Goal: Information Seeking & Learning: Find specific fact

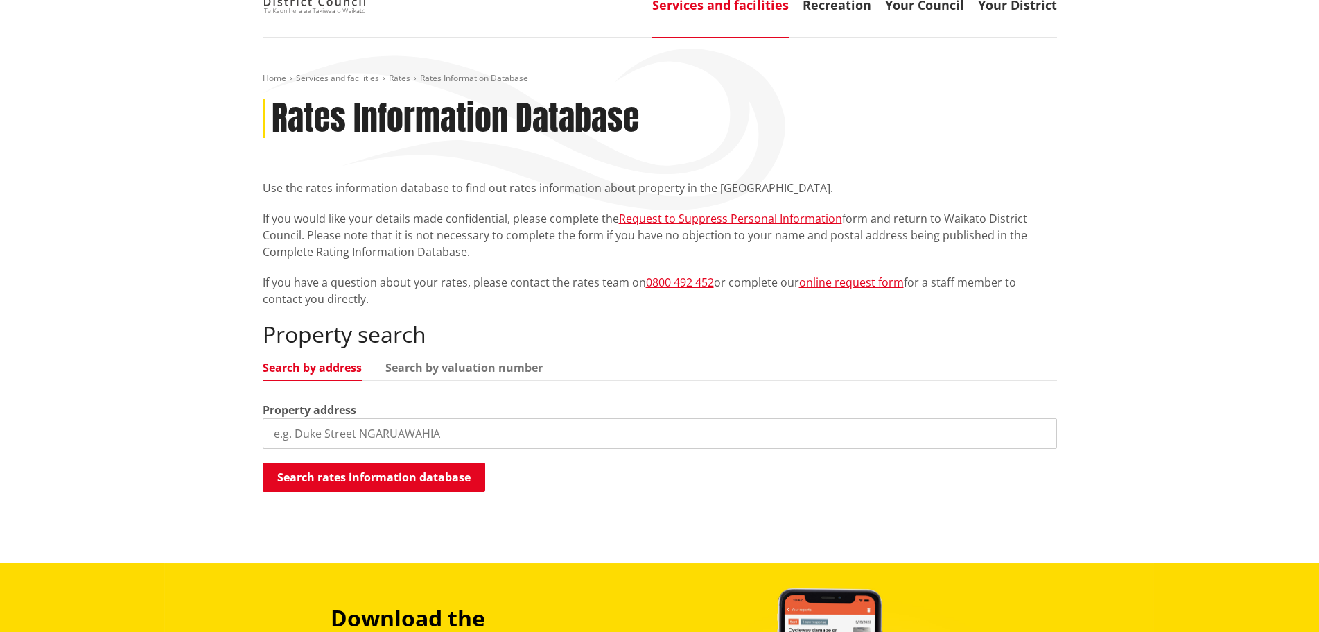
scroll to position [102, 0]
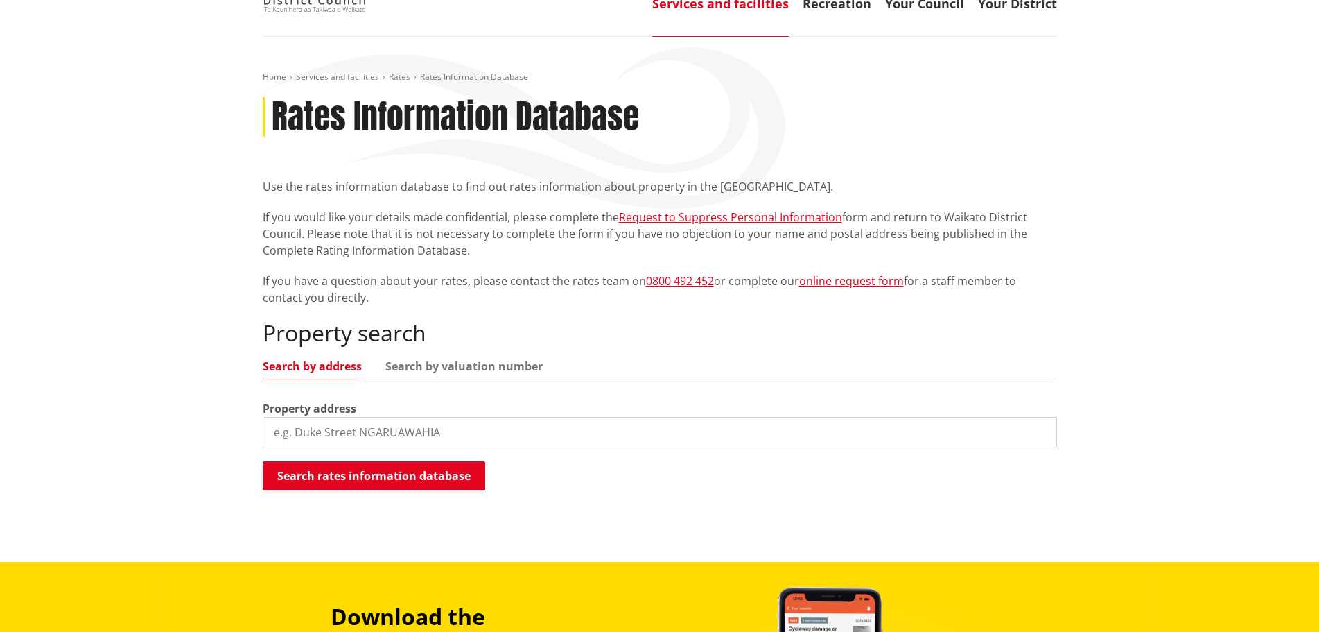
drag, startPoint x: 269, startPoint y: 434, endPoint x: 447, endPoint y: 432, distance: 178.2
click at [269, 433] on input "search" at bounding box center [660, 432] width 795 height 31
click at [336, 483] on button "Search rates information database" at bounding box center [374, 475] width 223 height 29
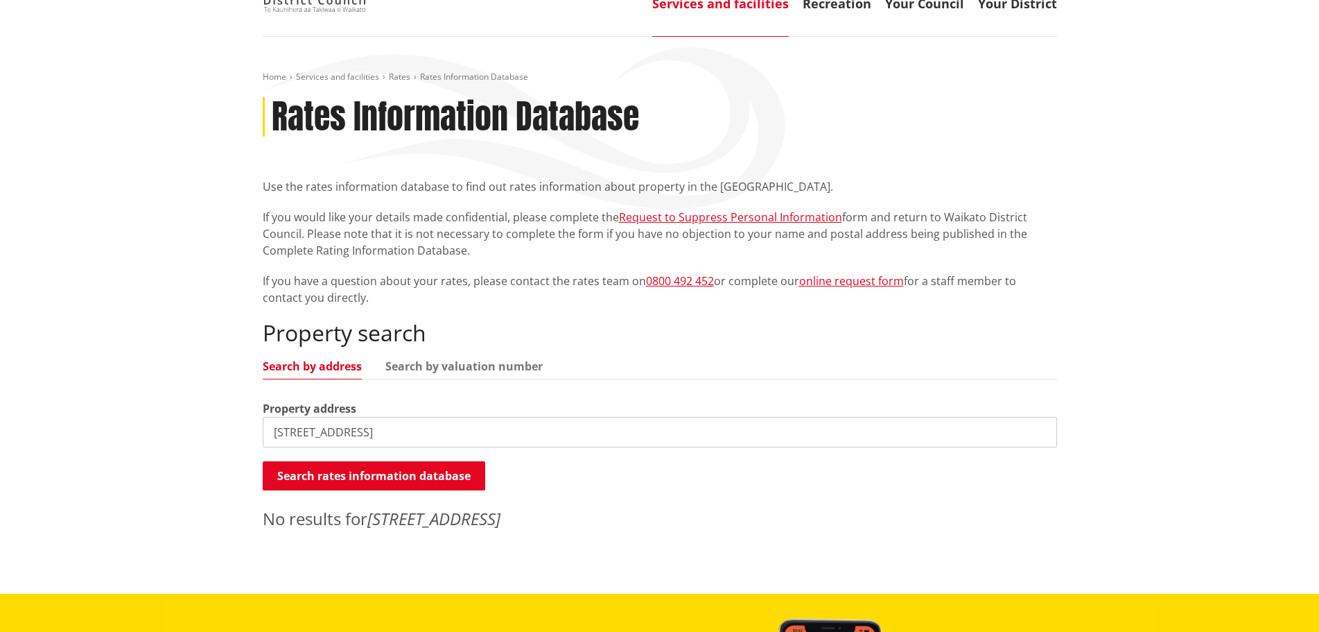
click at [441, 434] on input "192 Hauroto Bay Road Raglan" at bounding box center [660, 432] width 795 height 31
click at [399, 479] on button "Search rates information database" at bounding box center [374, 475] width 223 height 29
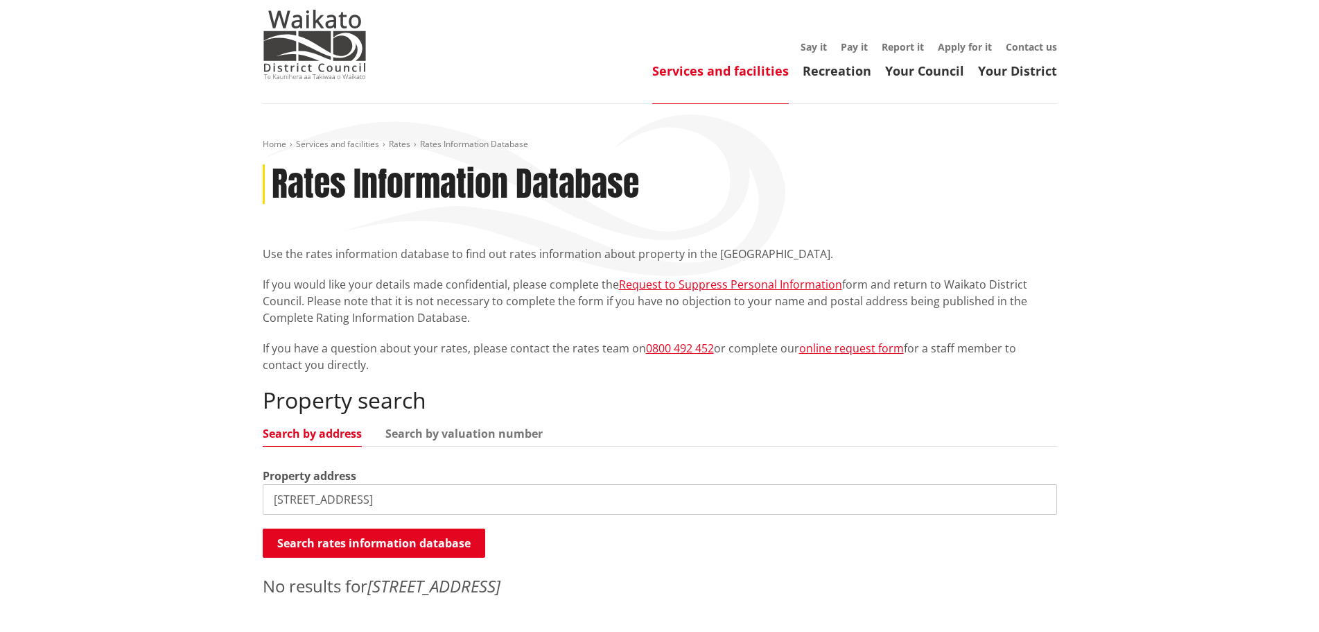
scroll to position [0, 0]
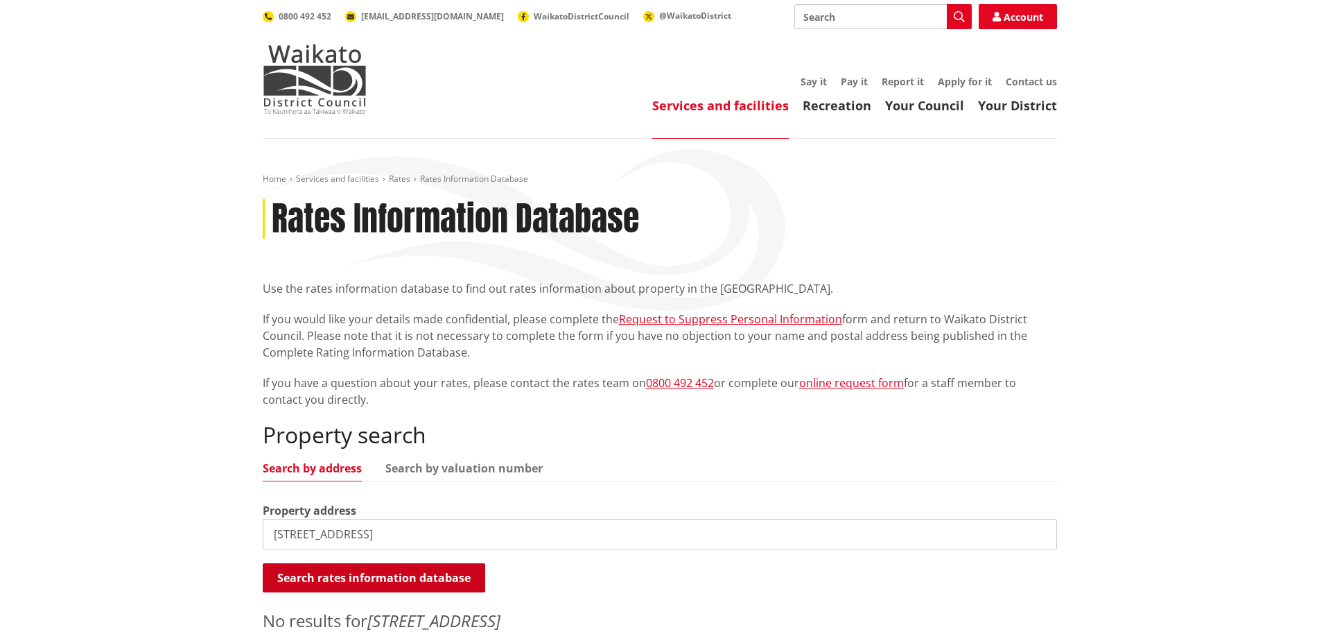
click at [364, 582] on button "Search rates information database" at bounding box center [374, 577] width 223 height 29
click at [456, 536] on input "192 Hauroto Bay Road RD1 Raglan" at bounding box center [660, 534] width 795 height 31
type input "192 Hauroto Bay Road Raglan Waikato District"
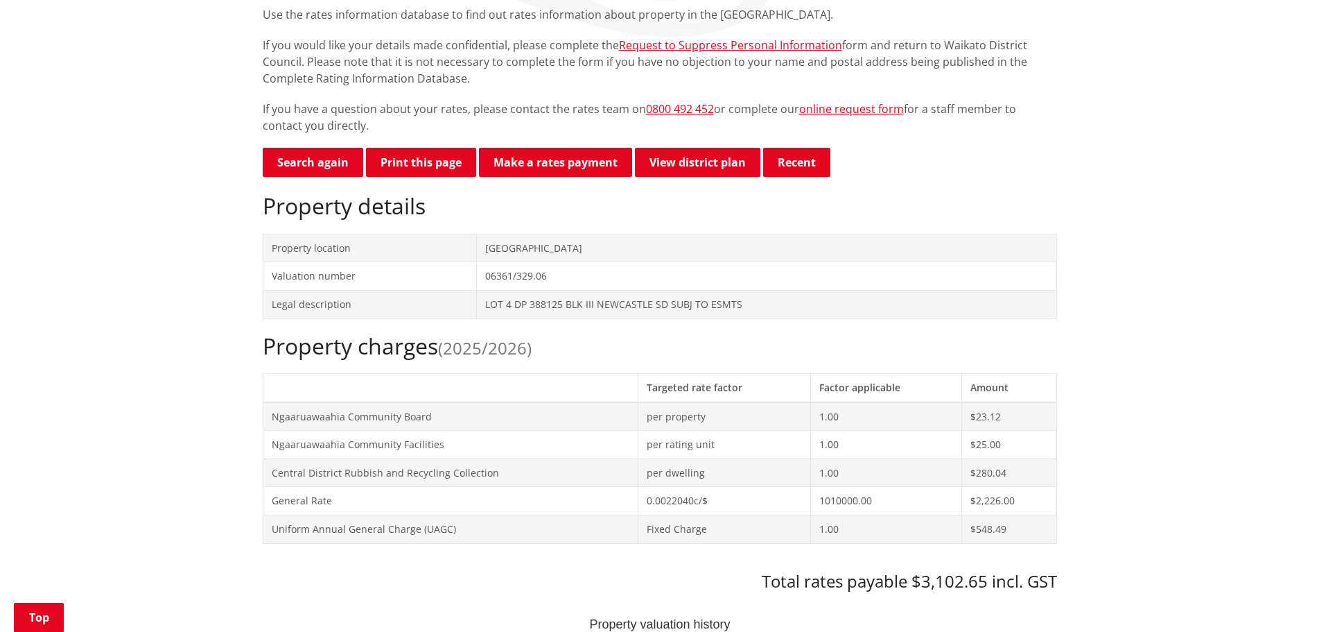
scroll to position [286, 0]
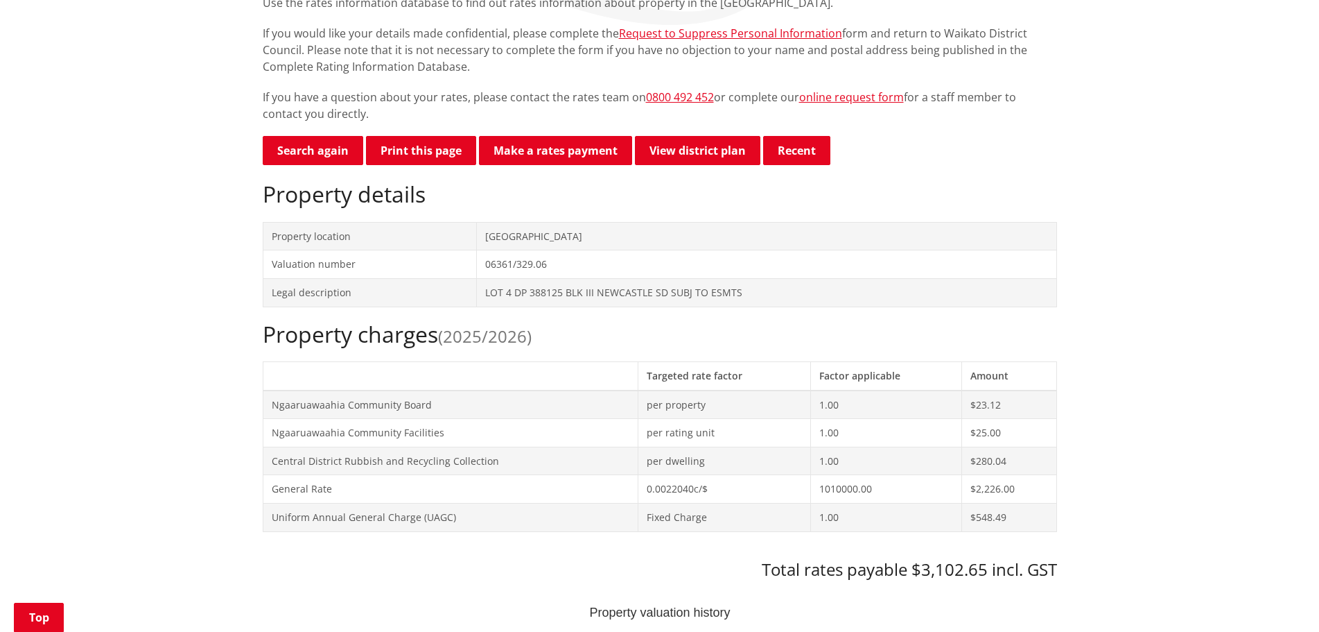
drag, startPoint x: 488, startPoint y: 235, endPoint x: 660, endPoint y: 234, distance: 171.9
click at [488, 234] on td "[GEOGRAPHIC_DATA]" at bounding box center [766, 236] width 580 height 28
click at [671, 234] on td "265C Hakarimata Road NGARUAWAHIA" at bounding box center [766, 236] width 580 height 28
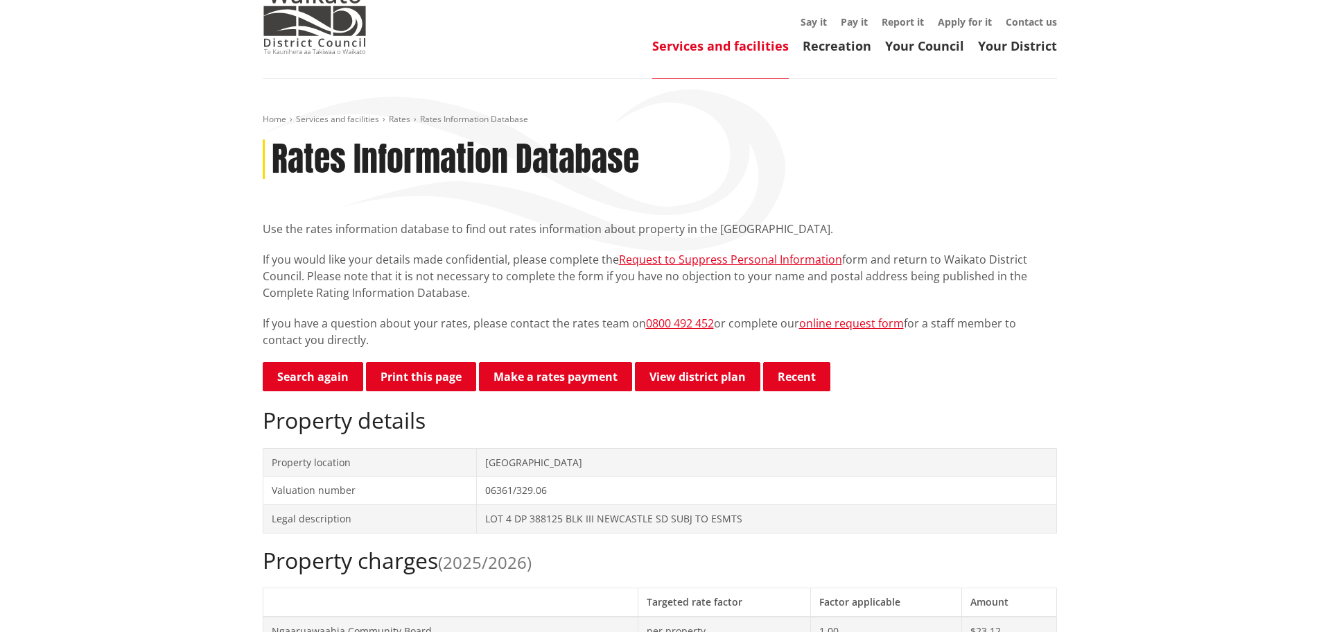
scroll to position [83, 0]
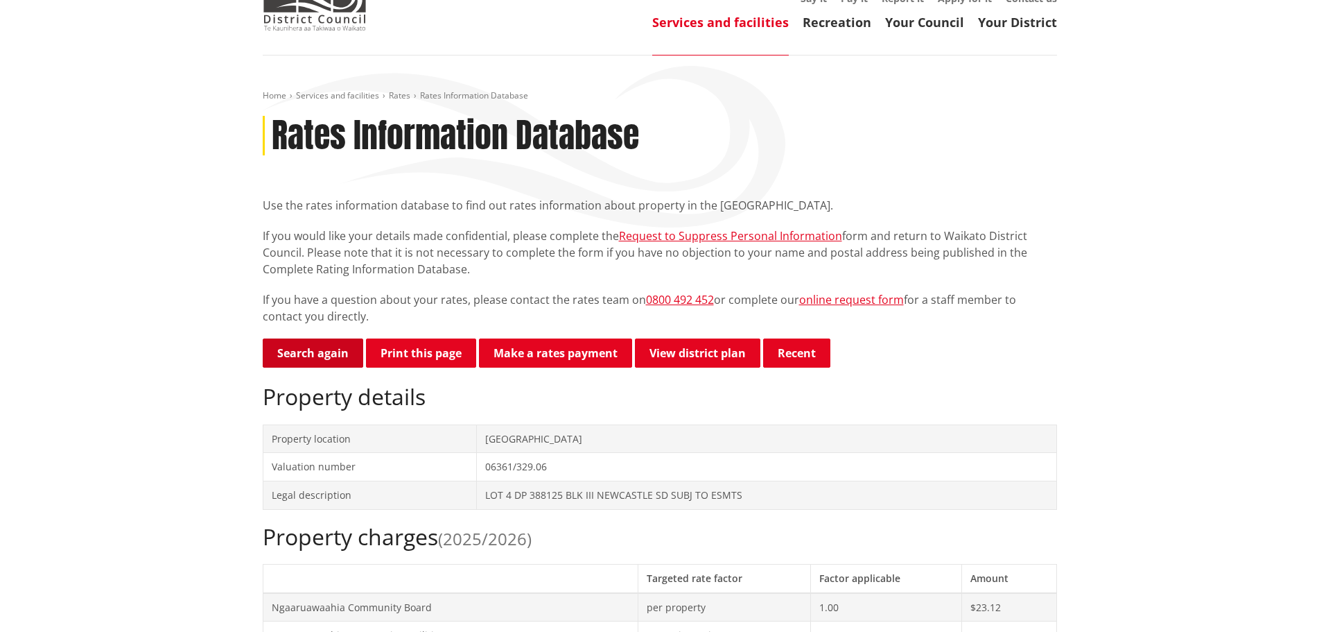
click at [342, 355] on link "Search again" at bounding box center [313, 352] width 101 height 29
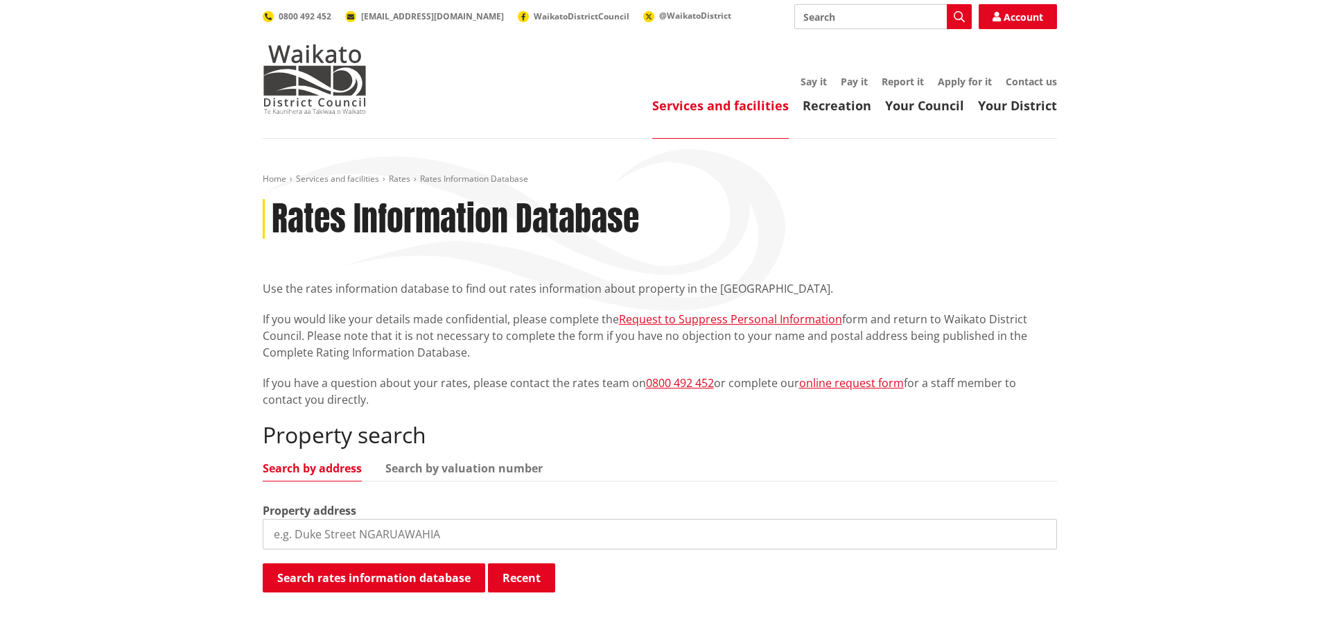
click at [459, 544] on input "search" at bounding box center [660, 534] width 795 height 31
click at [449, 534] on input "search" at bounding box center [660, 534] width 795 height 31
type input "Hauroto Bay Road Raglan"
click at [534, 15] on span "WaikatoDistrictCouncil" at bounding box center [582, 16] width 96 height 12
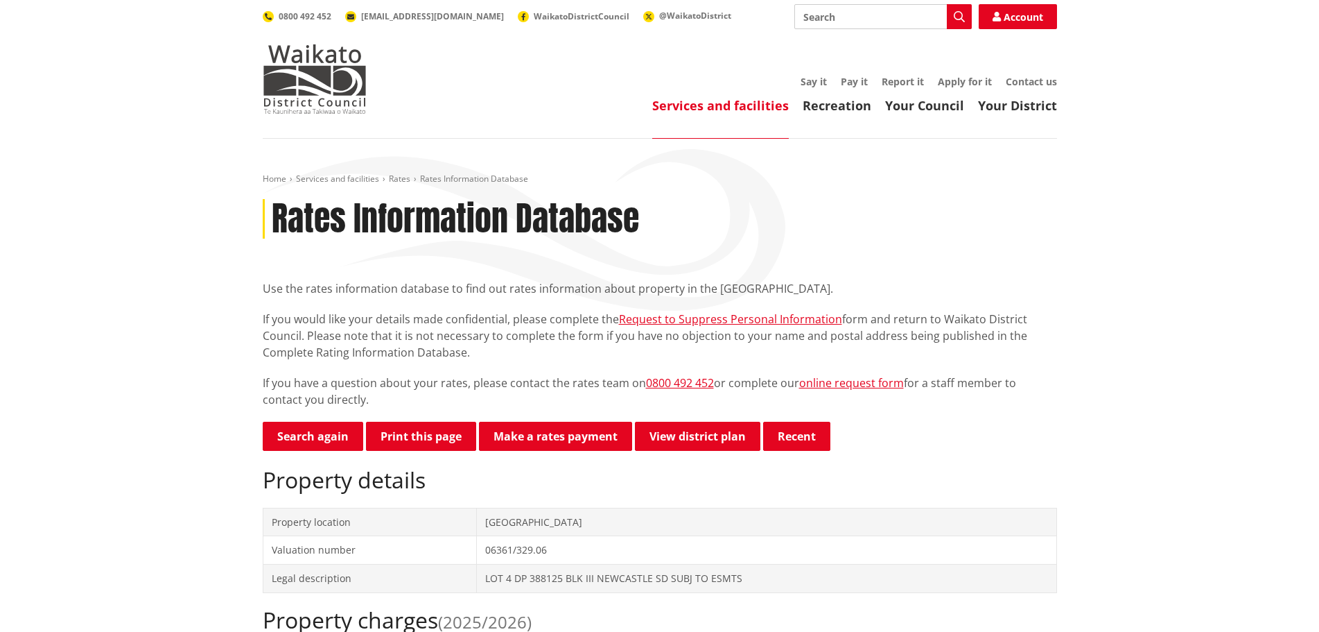
scroll to position [83, 0]
click at [728, 521] on td "[STREET_ADDRESS] [GEOGRAPHIC_DATA]" at bounding box center [791, 522] width 532 height 28
click at [730, 519] on td "[STREET_ADDRESS] [GEOGRAPHIC_DATA]" at bounding box center [791, 522] width 532 height 28
drag, startPoint x: 584, startPoint y: 521, endPoint x: 748, endPoint y: 526, distance: 163.7
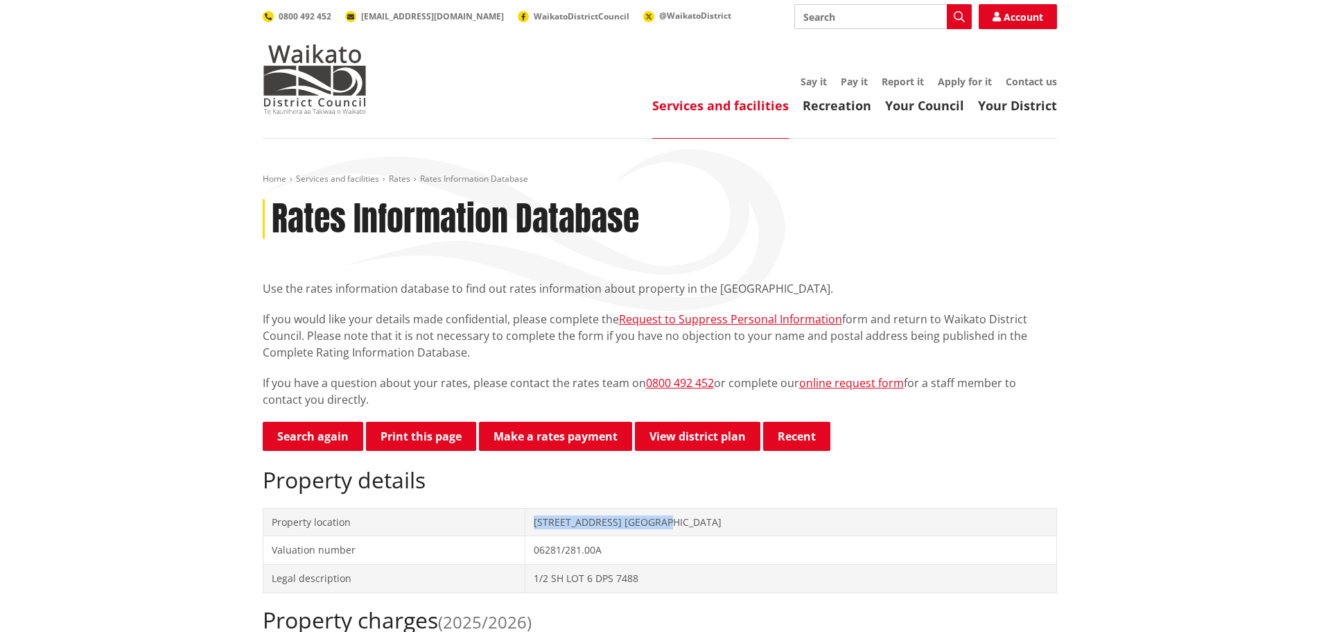
click at [748, 526] on td "[STREET_ADDRESS] [GEOGRAPHIC_DATA]" at bounding box center [791, 522] width 532 height 28
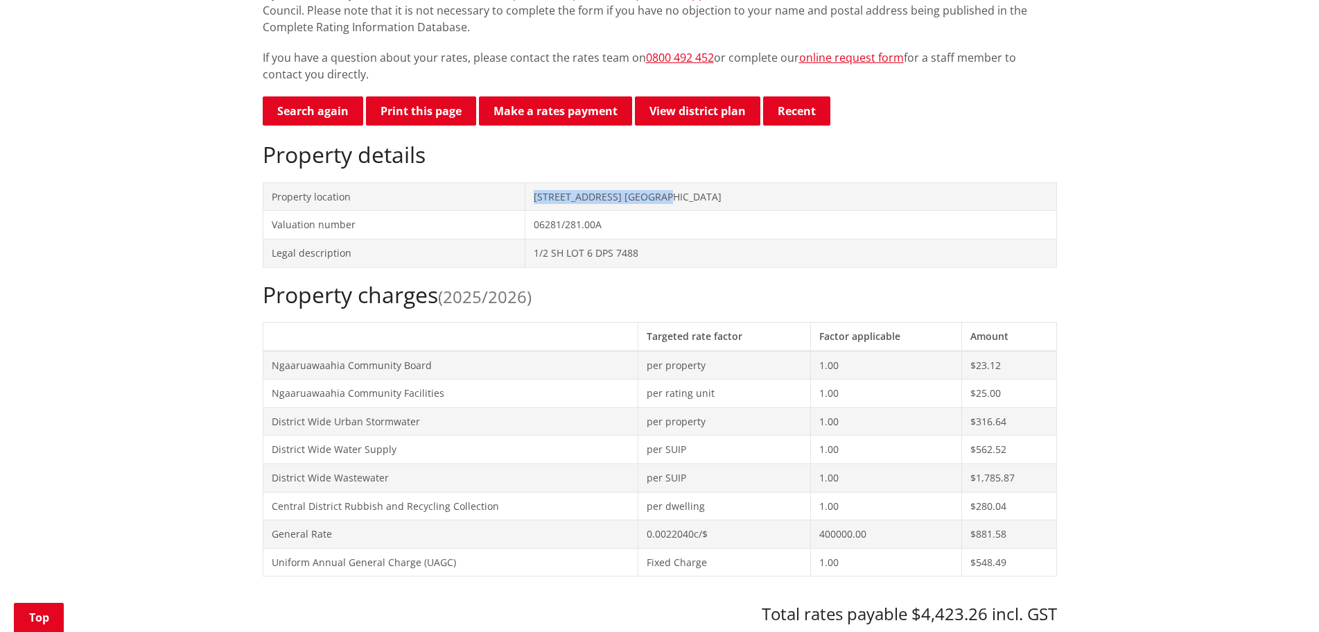
scroll to position [319, 0]
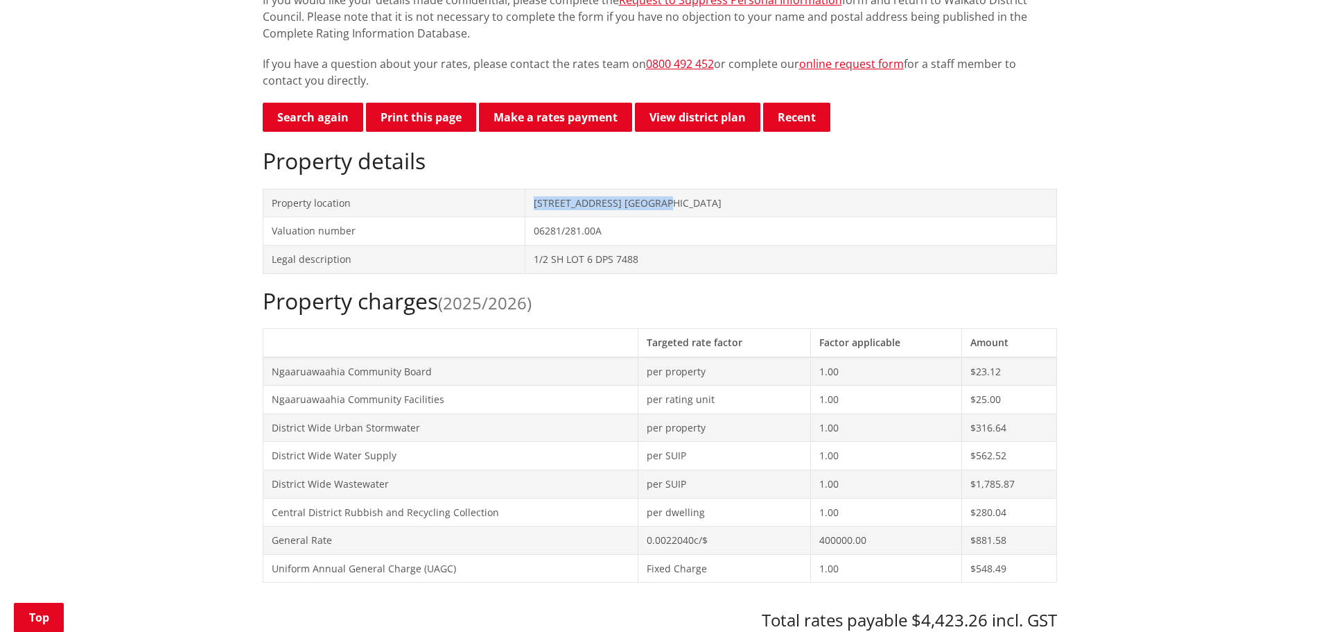
click at [749, 204] on td "1 Duke Street NGARUAWAHIA" at bounding box center [791, 203] width 532 height 28
drag, startPoint x: 584, startPoint y: 200, endPoint x: 596, endPoint y: 200, distance: 11.1
click at [587, 200] on td "1 Duke Street NGARUAWAHIA" at bounding box center [791, 203] width 532 height 28
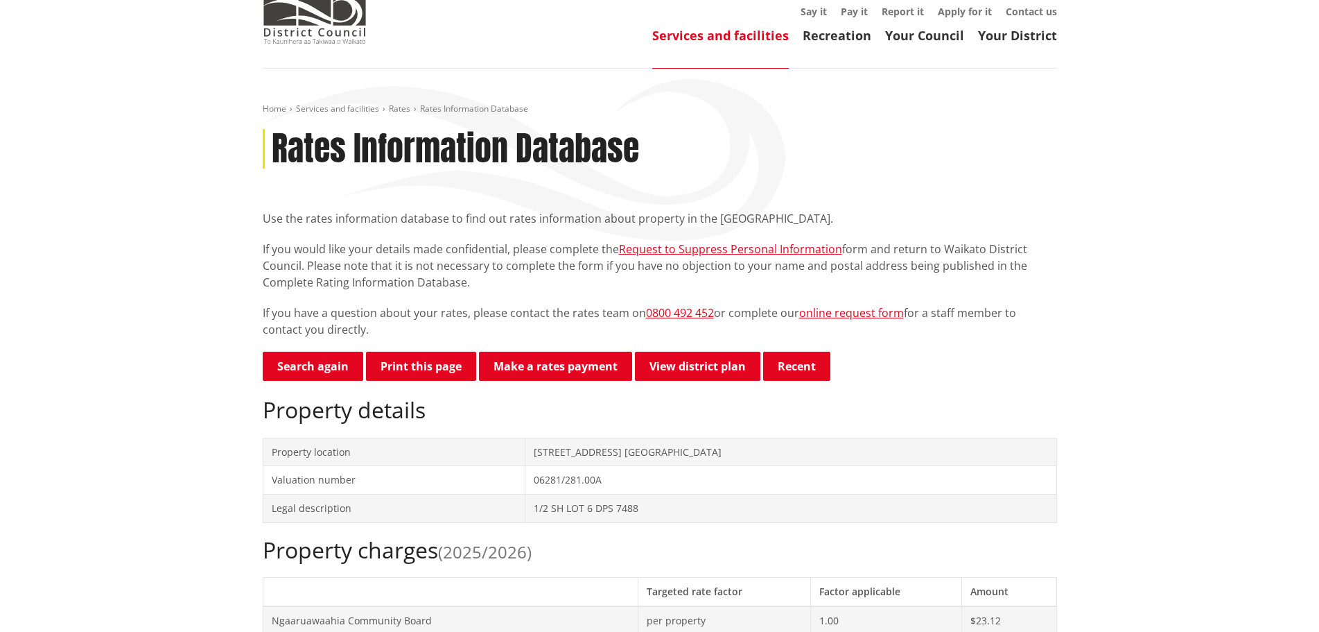
scroll to position [0, 0]
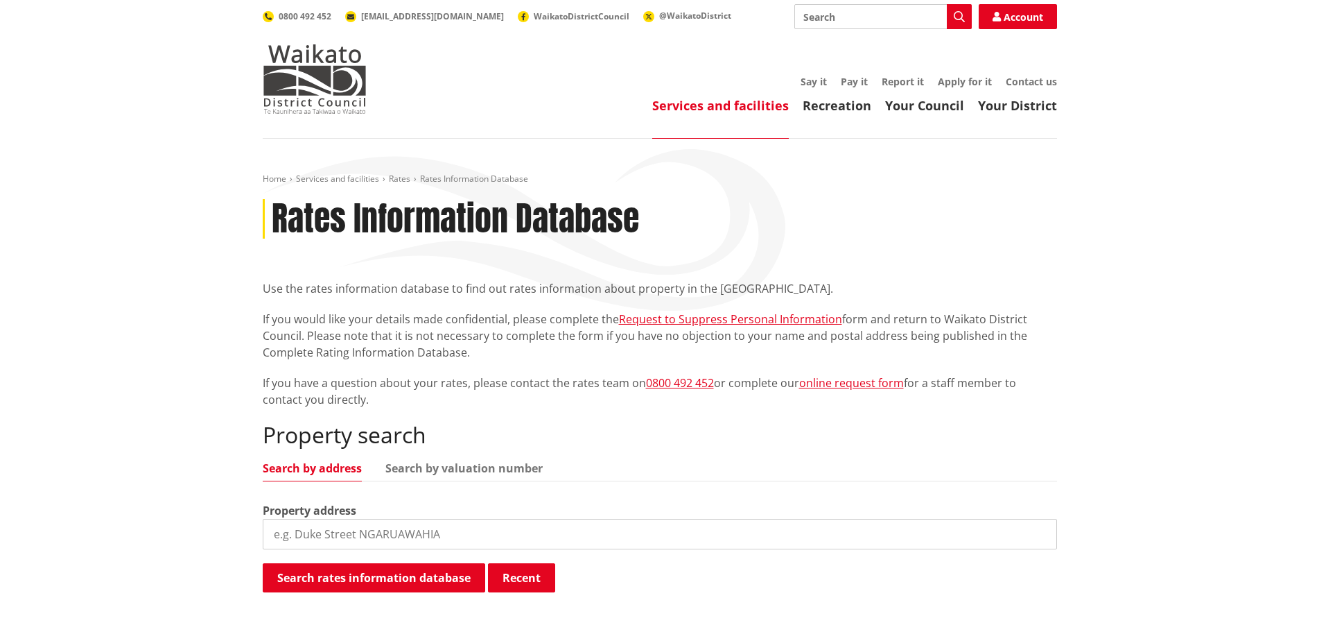
click at [447, 535] on input "search" at bounding box center [660, 534] width 795 height 31
type input "[STREET_ADDRESS]"
click at [415, 578] on button "Search rates information database" at bounding box center [374, 577] width 223 height 29
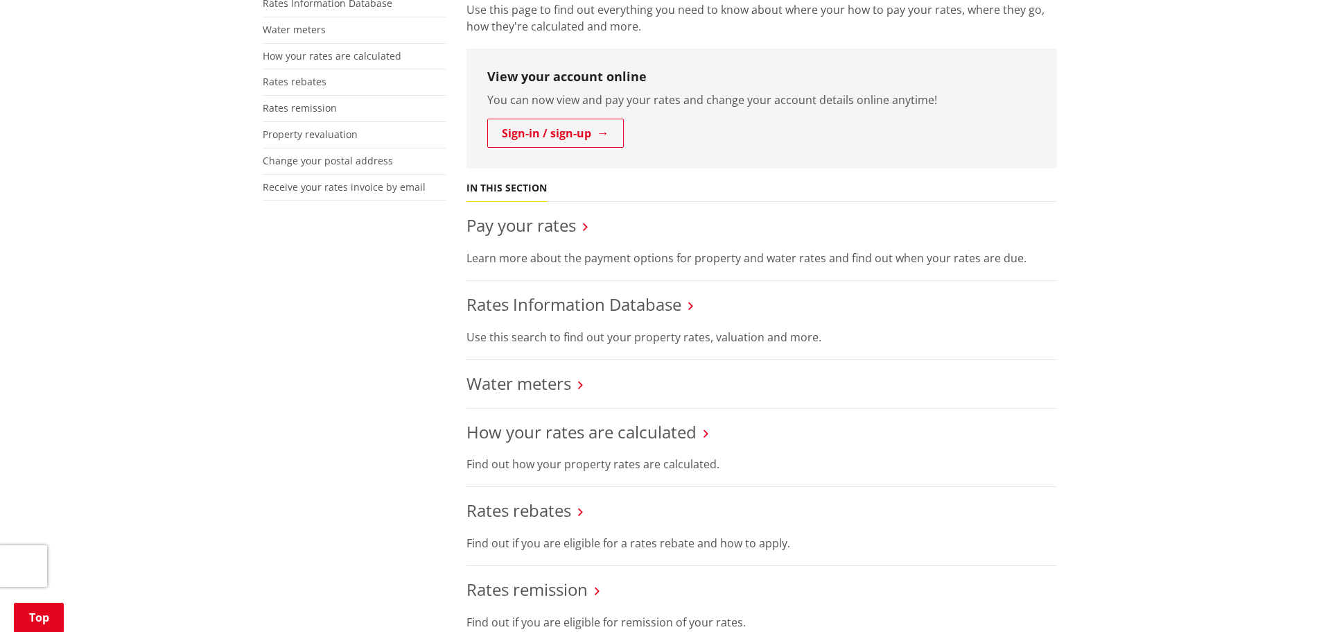
scroll to position [338, 0]
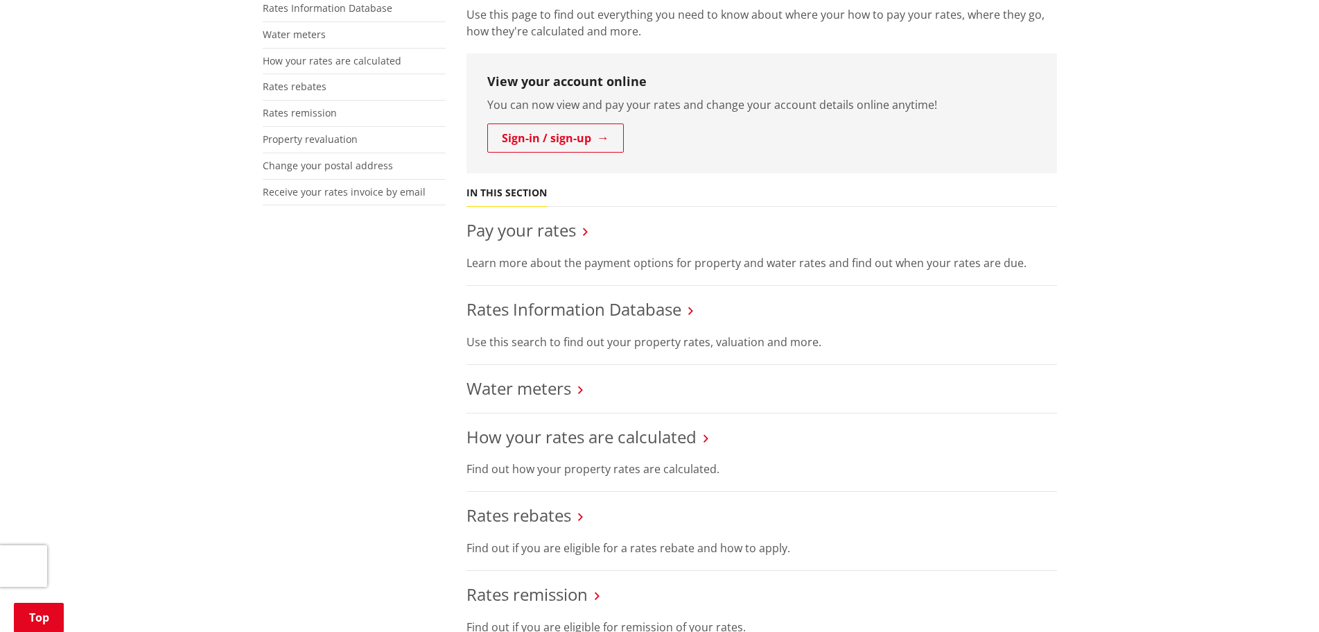
click at [693, 313] on icon at bounding box center [690, 310] width 5 height 12
click at [658, 312] on link "Rates Information Database" at bounding box center [574, 308] width 215 height 23
